Goal: Information Seeking & Learning: Learn about a topic

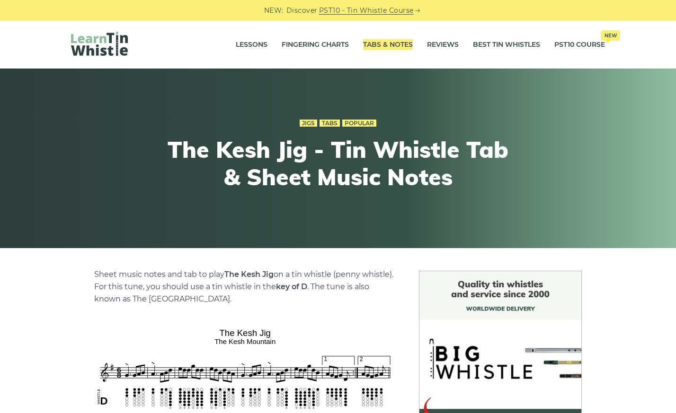
drag, startPoint x: 387, startPoint y: 43, endPoint x: 510, endPoint y: 0, distance: 129.3
click at [386, 46] on link "Tabs & Notes" at bounding box center [388, 45] width 50 height 24
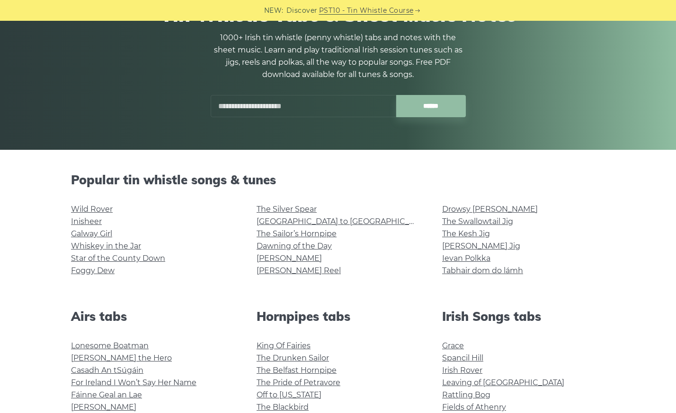
scroll to position [99, 0]
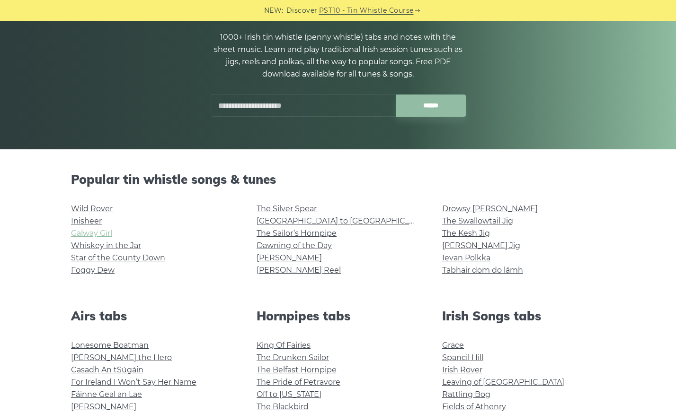
click at [101, 232] on link "Galway Girl" at bounding box center [91, 233] width 41 height 9
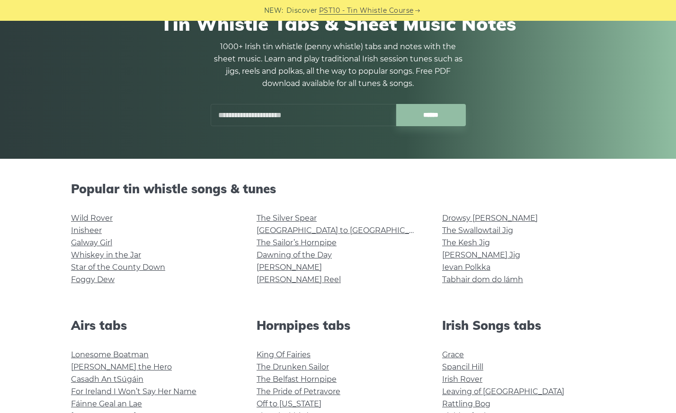
scroll to position [88, 0]
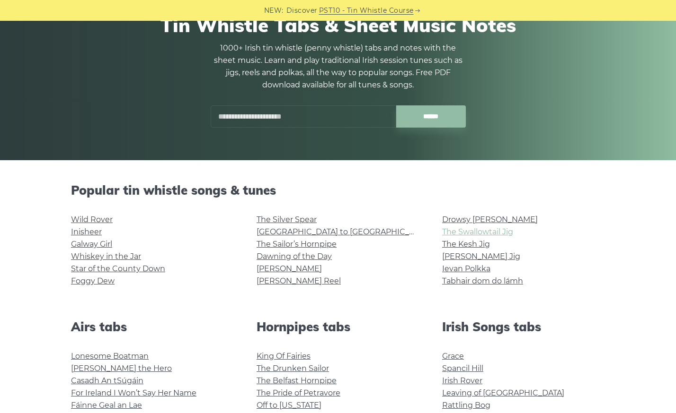
click at [490, 229] on link "The Swallowtail Jig" at bounding box center [477, 232] width 71 height 9
click at [103, 286] on li "Foggy Dew" at bounding box center [152, 281] width 163 height 12
click at [102, 281] on link "Foggy Dew" at bounding box center [93, 281] width 44 height 9
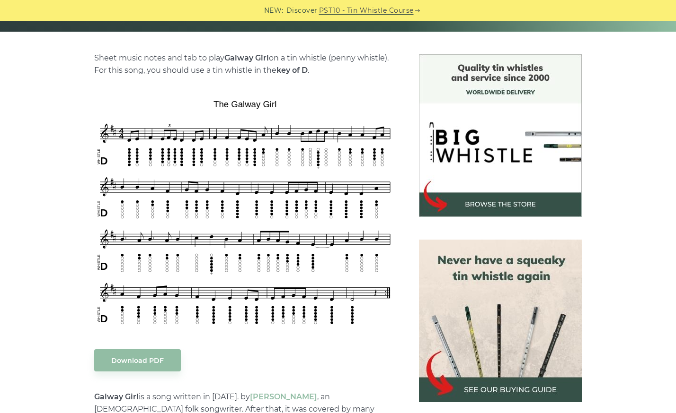
scroll to position [217, 0]
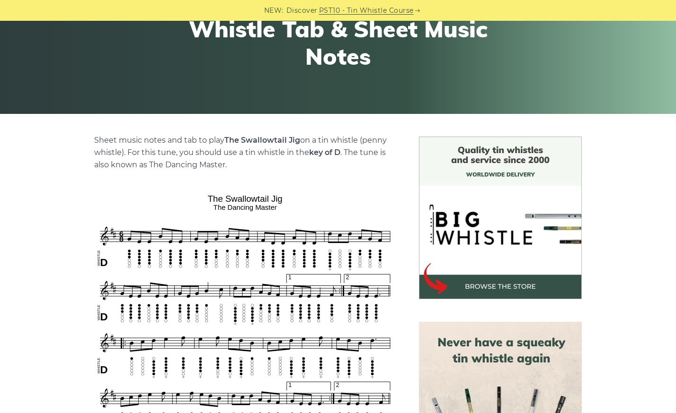
scroll to position [87, 0]
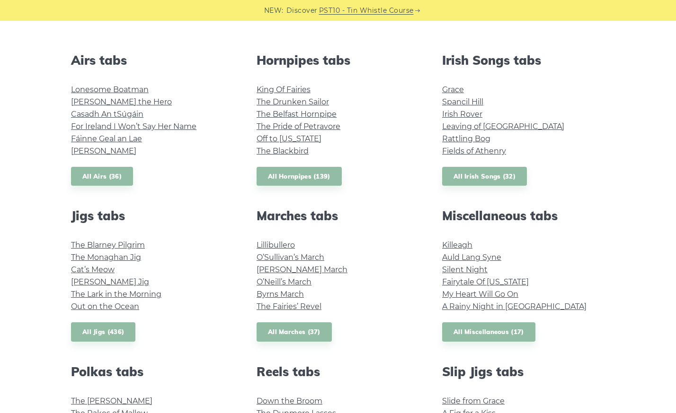
scroll to position [355, 0]
click at [123, 246] on link "The Blarney Pilgrim" at bounding box center [108, 244] width 74 height 9
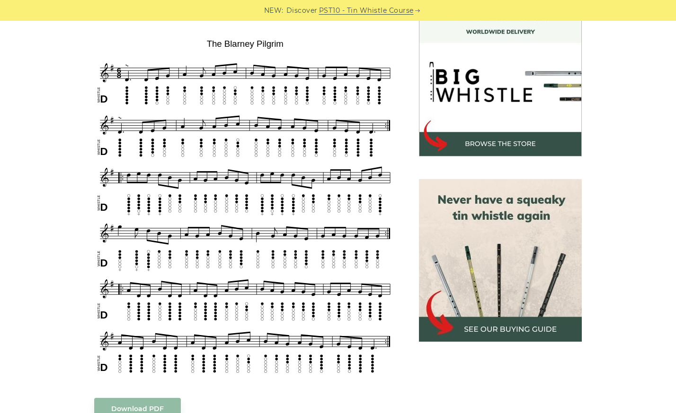
scroll to position [280, 0]
